Goal: Use online tool/utility: Utilize a website feature to perform a specific function

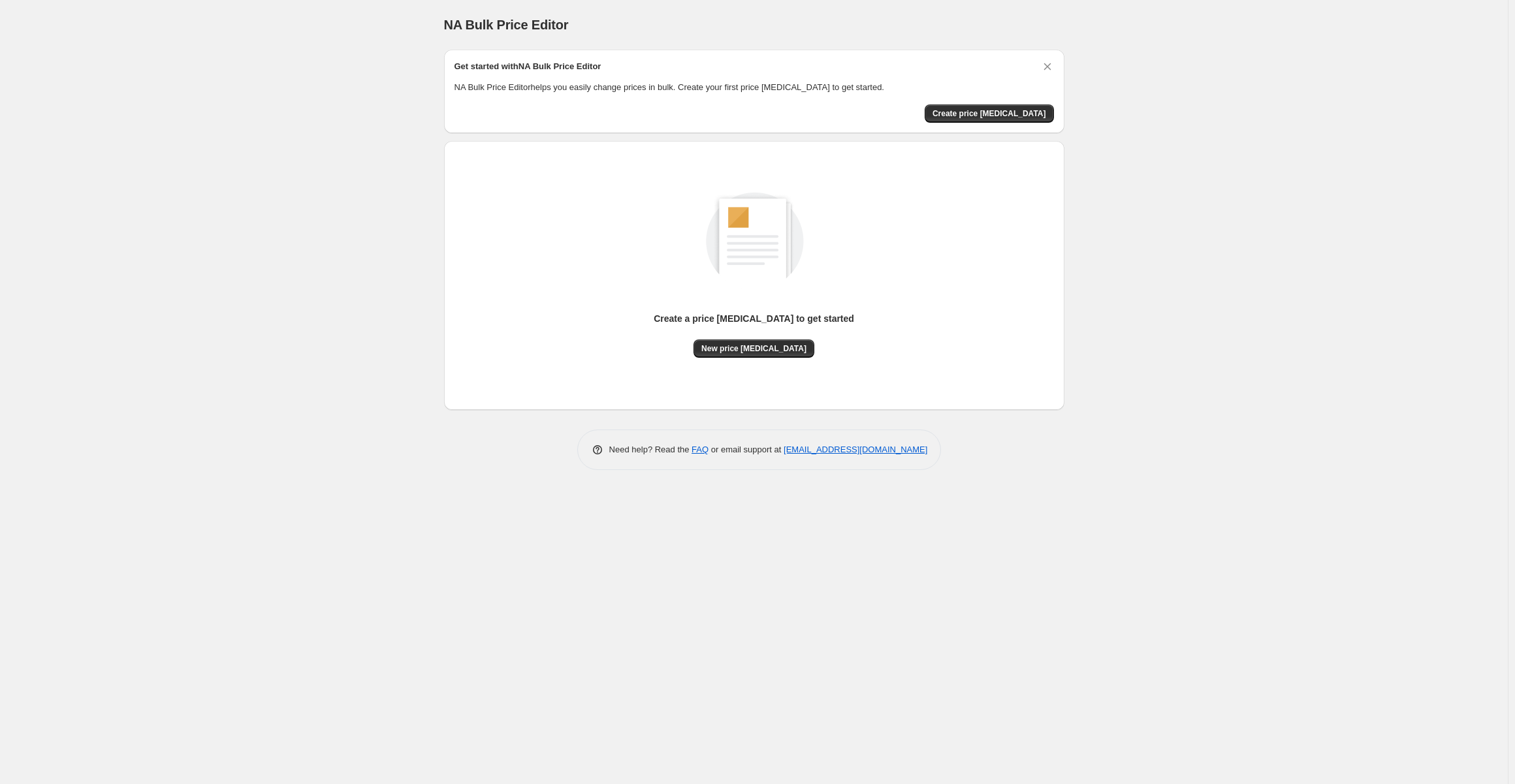
click at [979, 148] on div "Create a price [MEDICAL_DATA] to get started New price [MEDICAL_DATA]" at bounding box center [754, 276] width 620 height 269
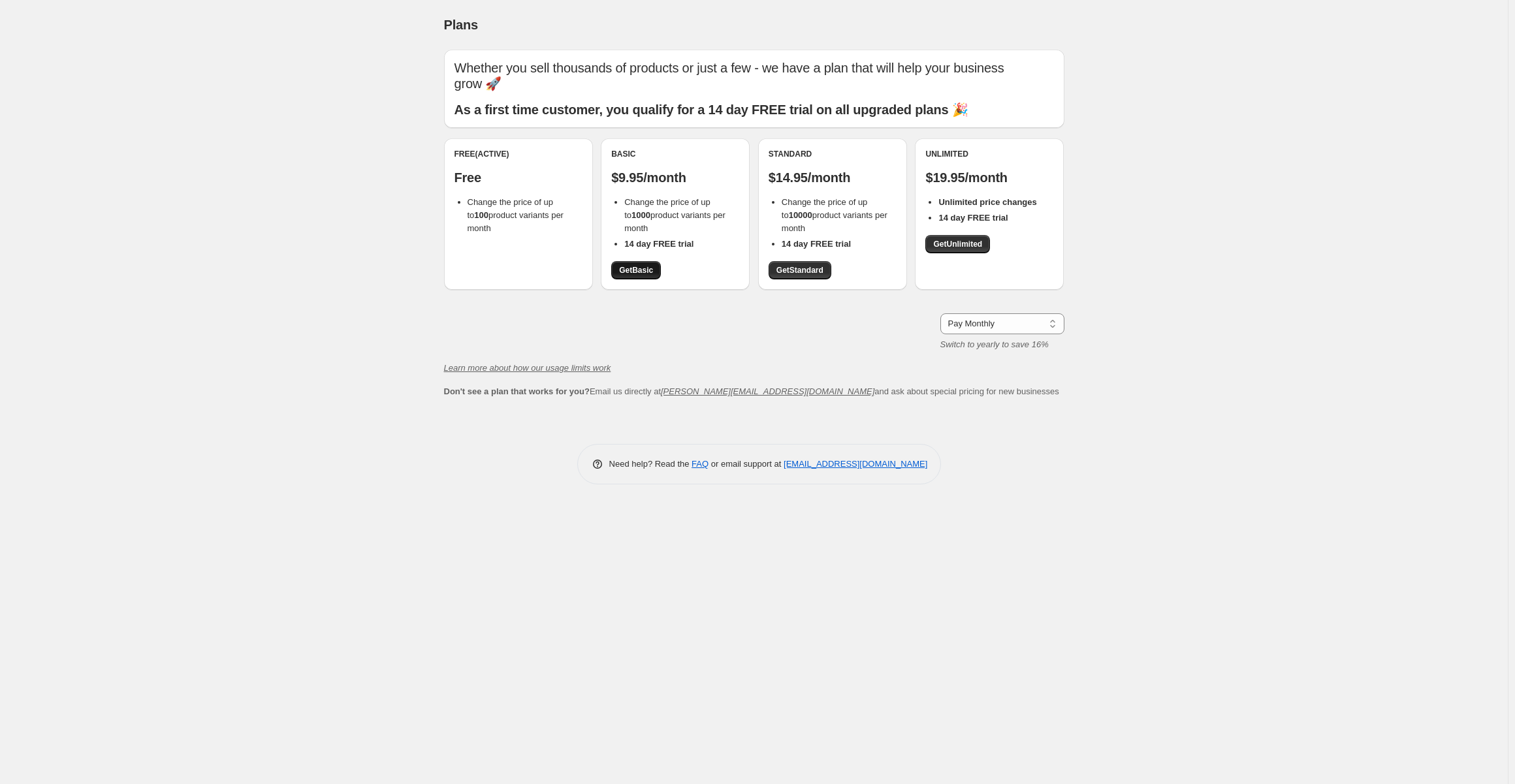
click at [644, 268] on span "Get Basic" at bounding box center [636, 270] width 34 height 10
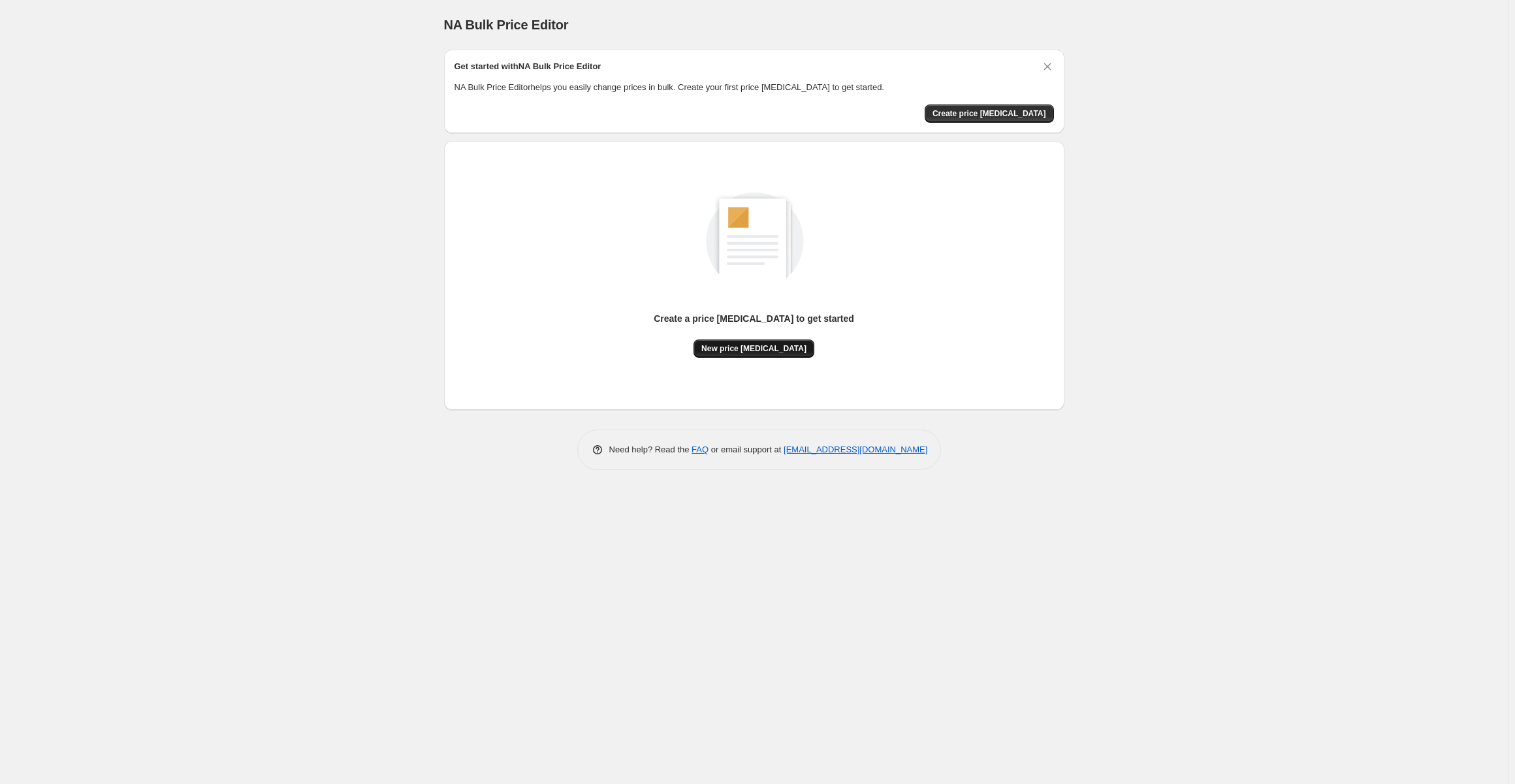
click at [758, 346] on span "New price [MEDICAL_DATA]" at bounding box center [753, 348] width 105 height 10
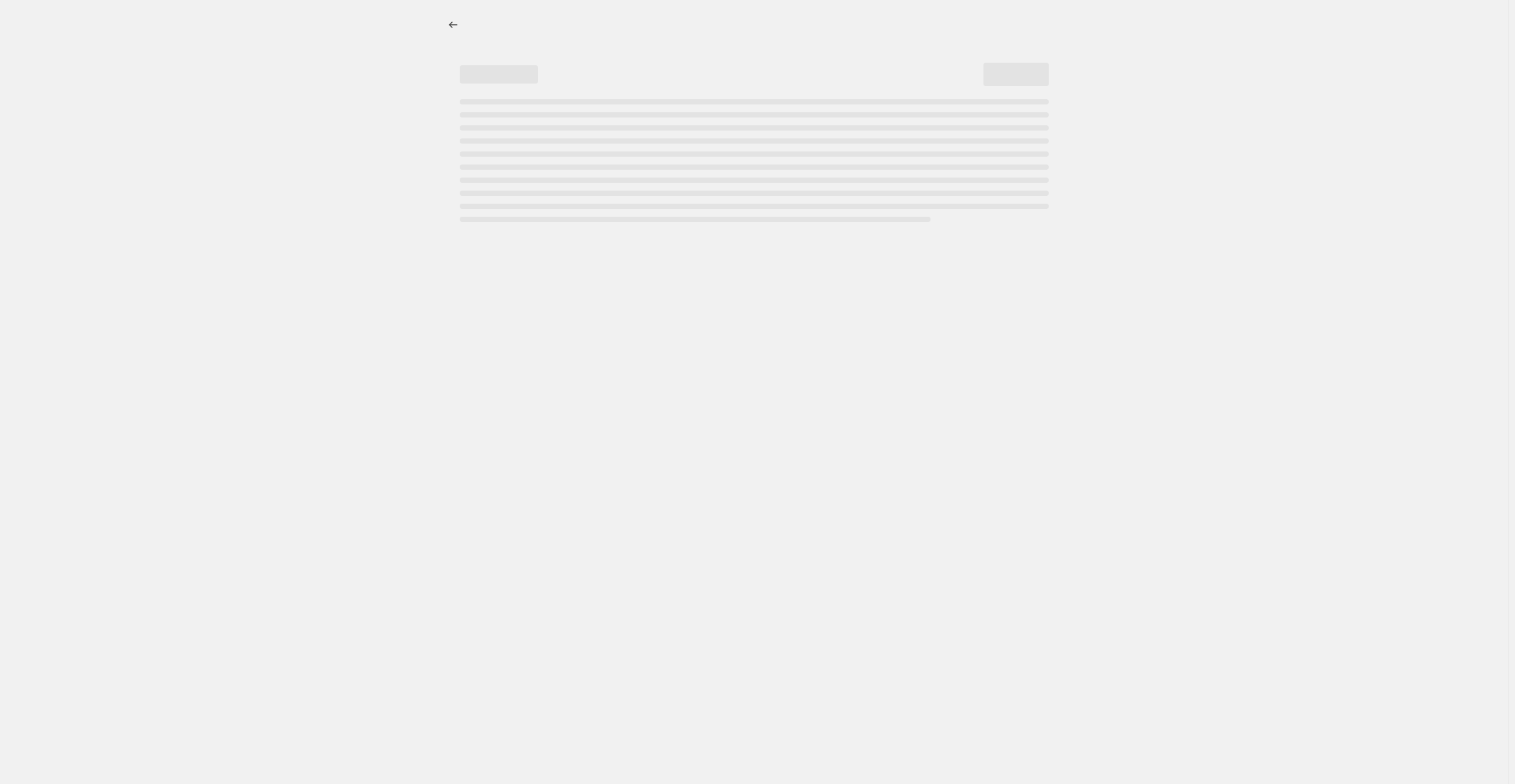
select select "percentage"
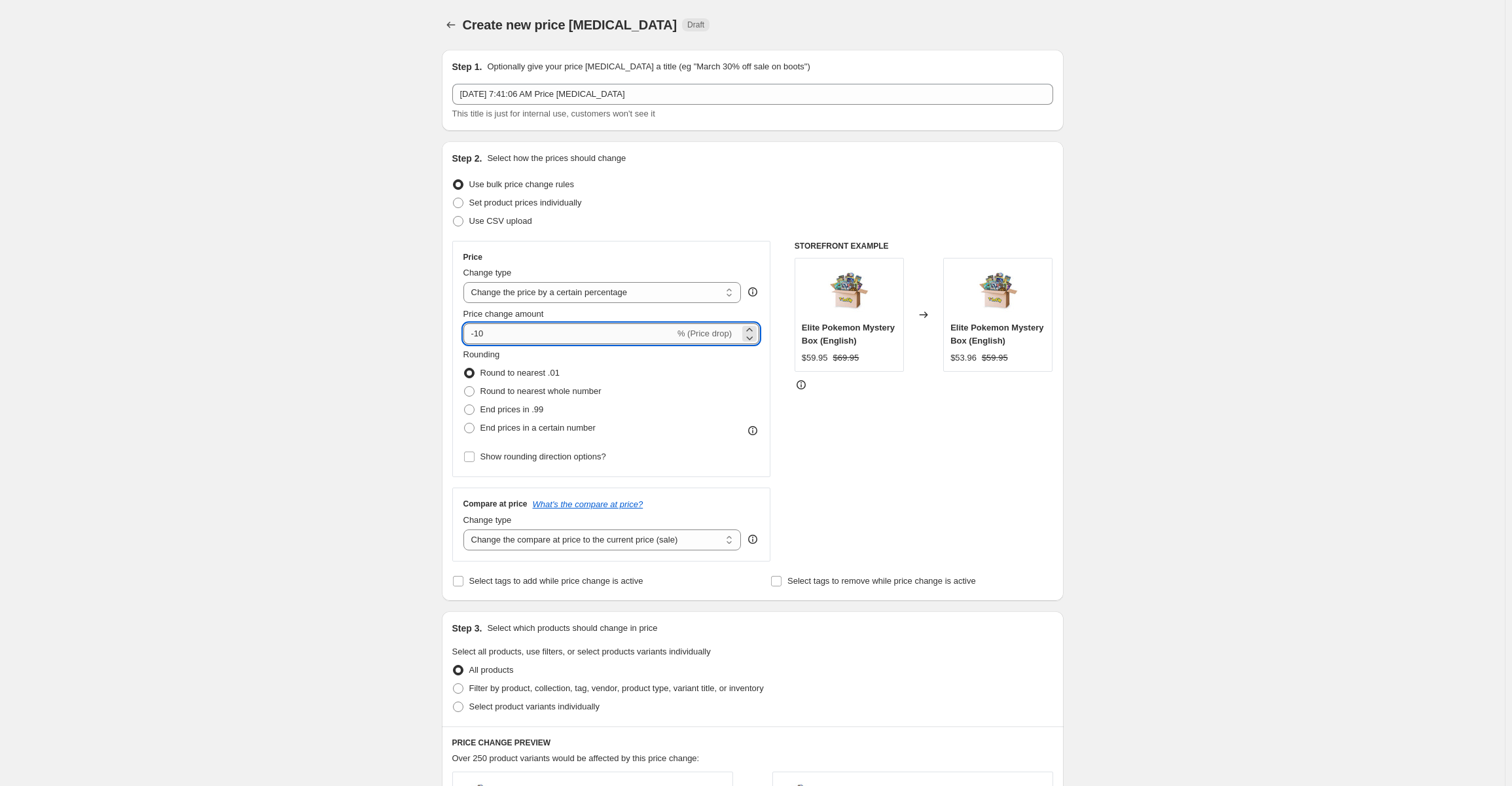
click at [509, 335] on input "-10" at bounding box center [569, 333] width 211 height 21
type input "-1"
type input "-80"
click at [1219, 602] on div "Create new price [MEDICAL_DATA]. This page is ready Create new price [MEDICAL_D…" at bounding box center [752, 659] width 1505 height 1320
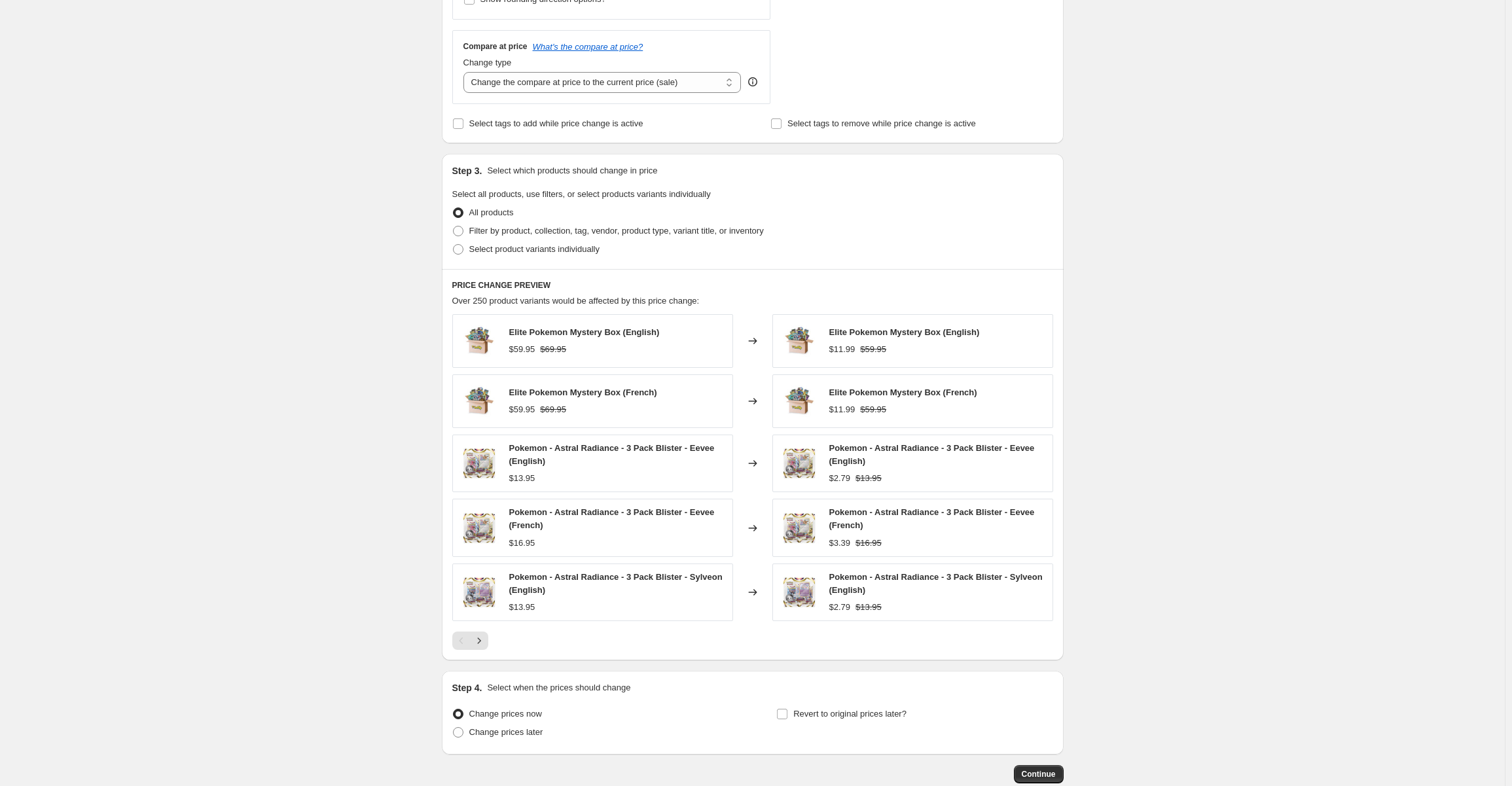
scroll to position [531, 0]
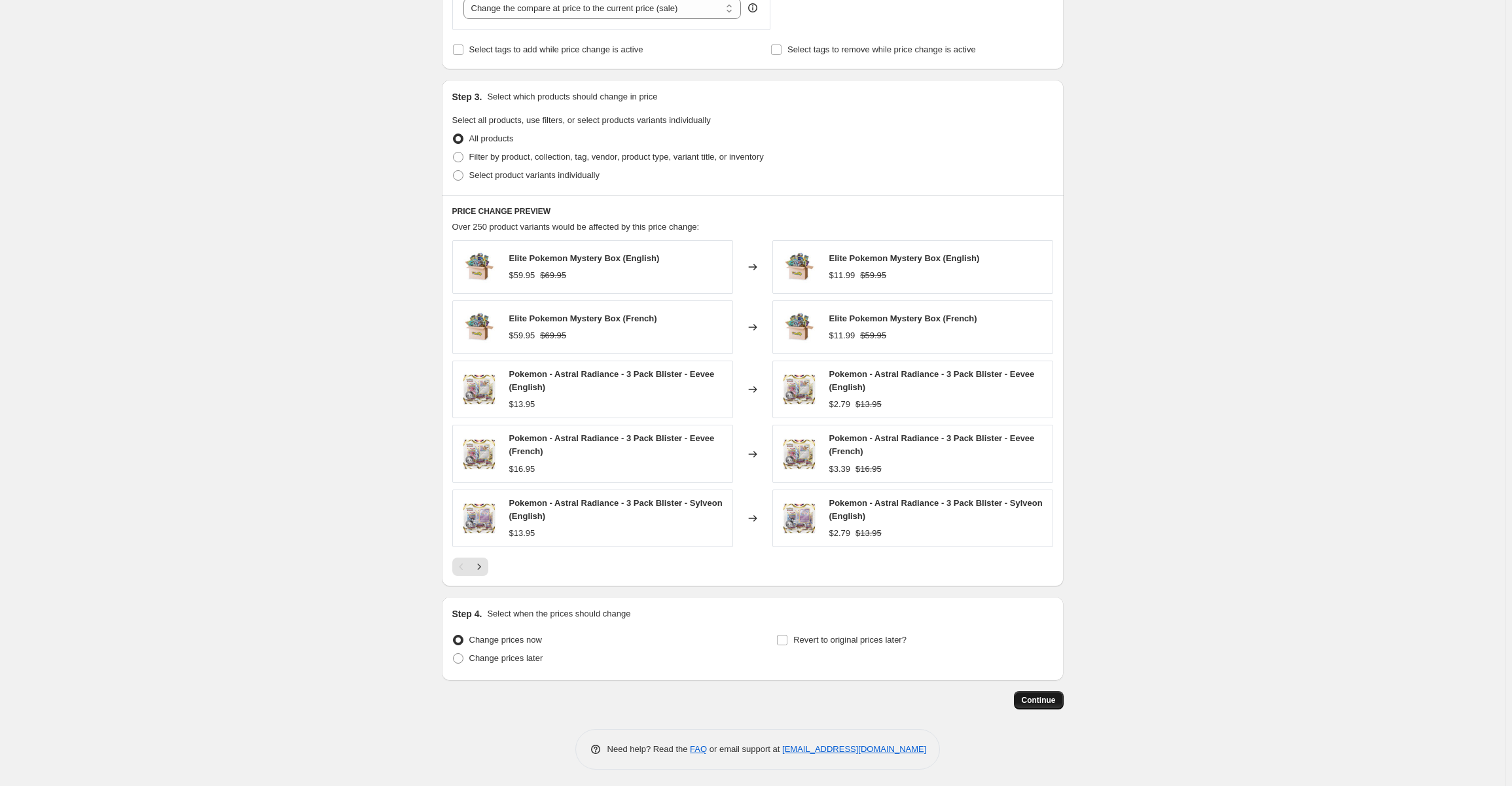
click at [1047, 705] on button "Continue" at bounding box center [1038, 700] width 49 height 19
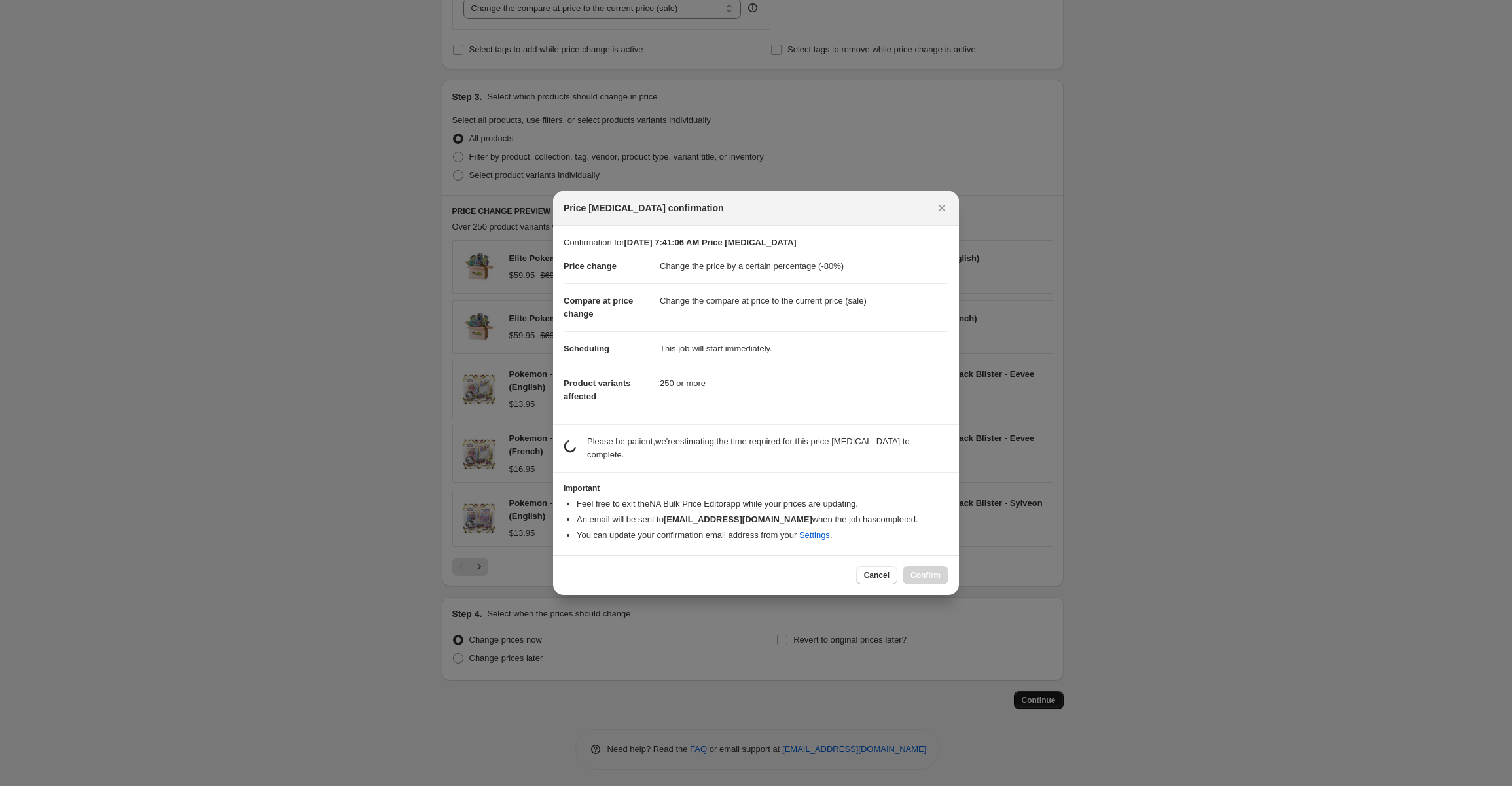
scroll to position [0, 0]
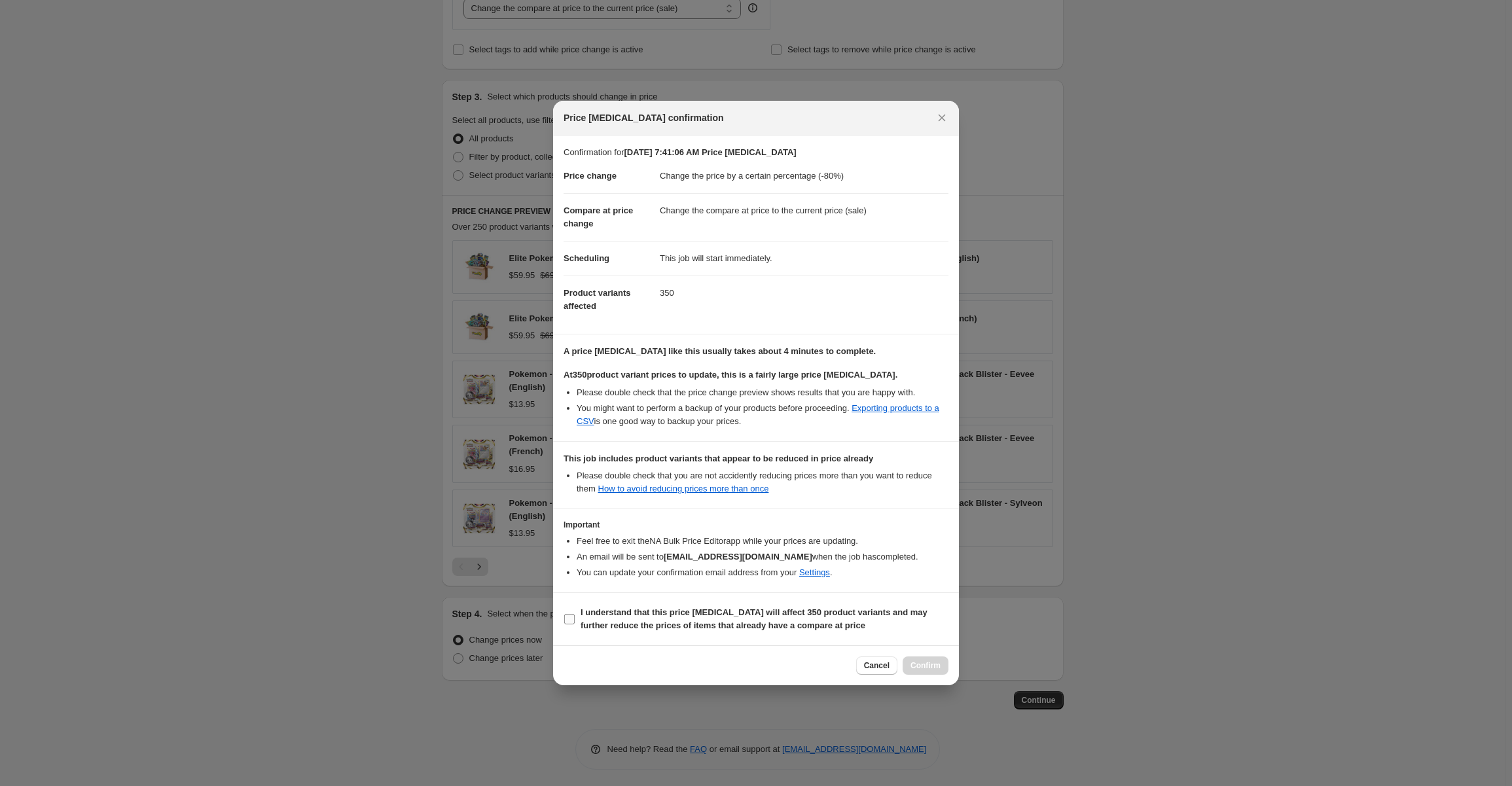
drag, startPoint x: 578, startPoint y: 599, endPoint x: 575, endPoint y: 606, distance: 7.6
click at [577, 599] on section "I understand that this price [MEDICAL_DATA] will affect 350 product variants an…" at bounding box center [756, 619] width 406 height 52
click at [575, 612] on label "I understand that this price [MEDICAL_DATA] will affect 350 product variants an…" at bounding box center [756, 619] width 385 height 32
click at [575, 614] on input "I understand that this price [MEDICAL_DATA] will affect 350 product variants an…" at bounding box center [569, 619] width 10 height 10
checkbox input "true"
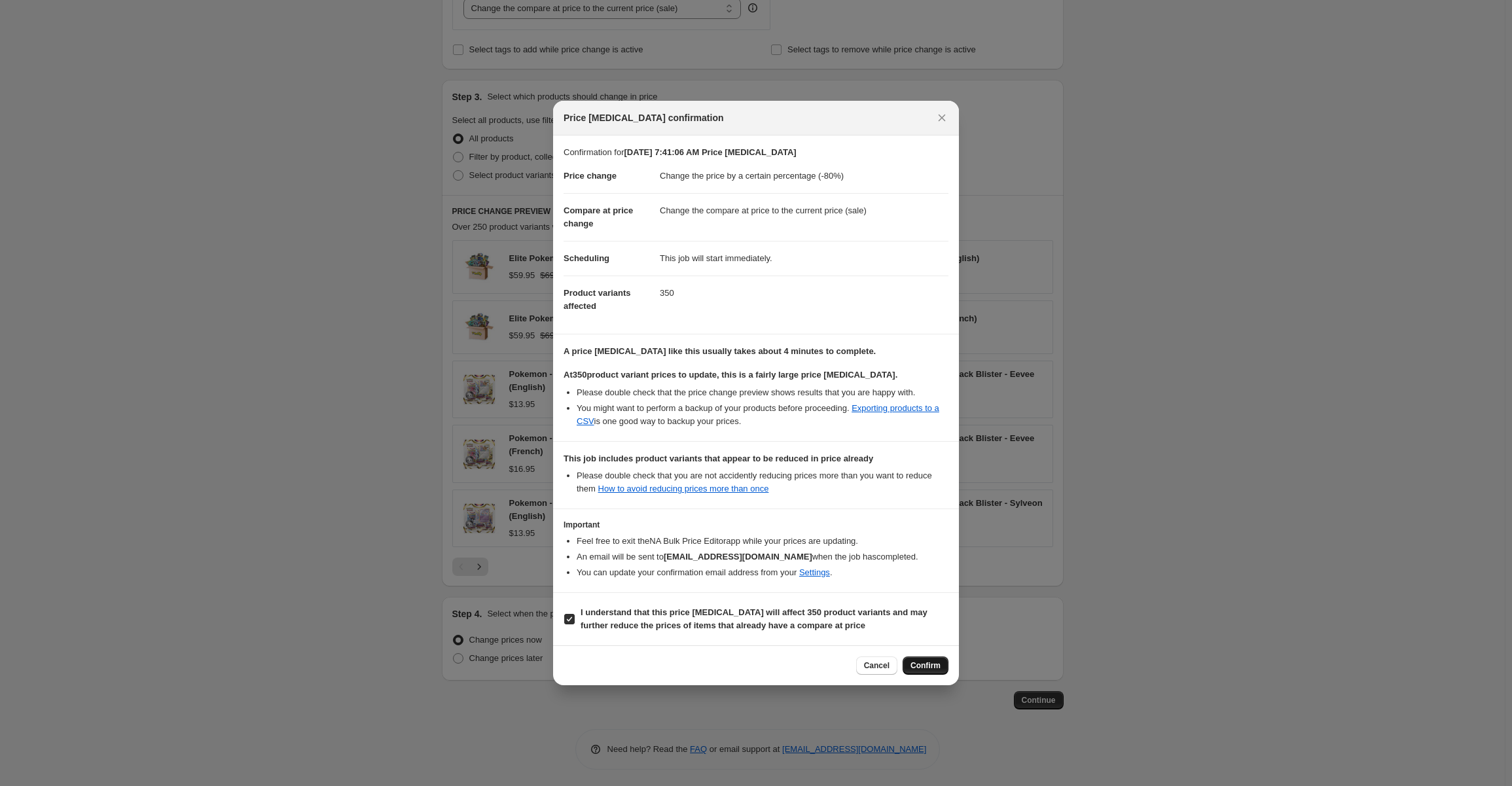
click at [927, 656] on button "Confirm" at bounding box center [925, 665] width 46 height 19
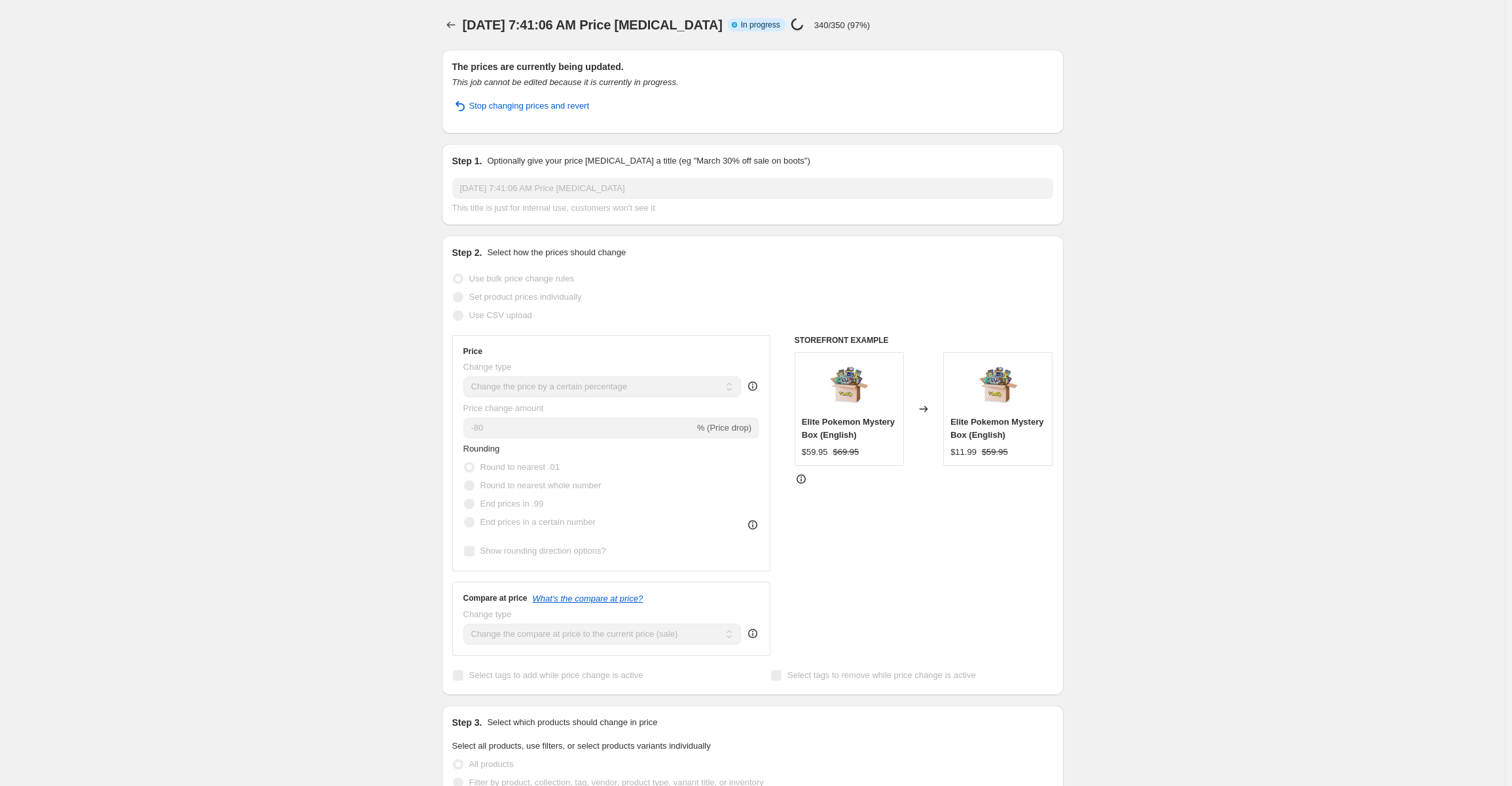
select select "percentage"
